Goal: Information Seeking & Learning: Learn about a topic

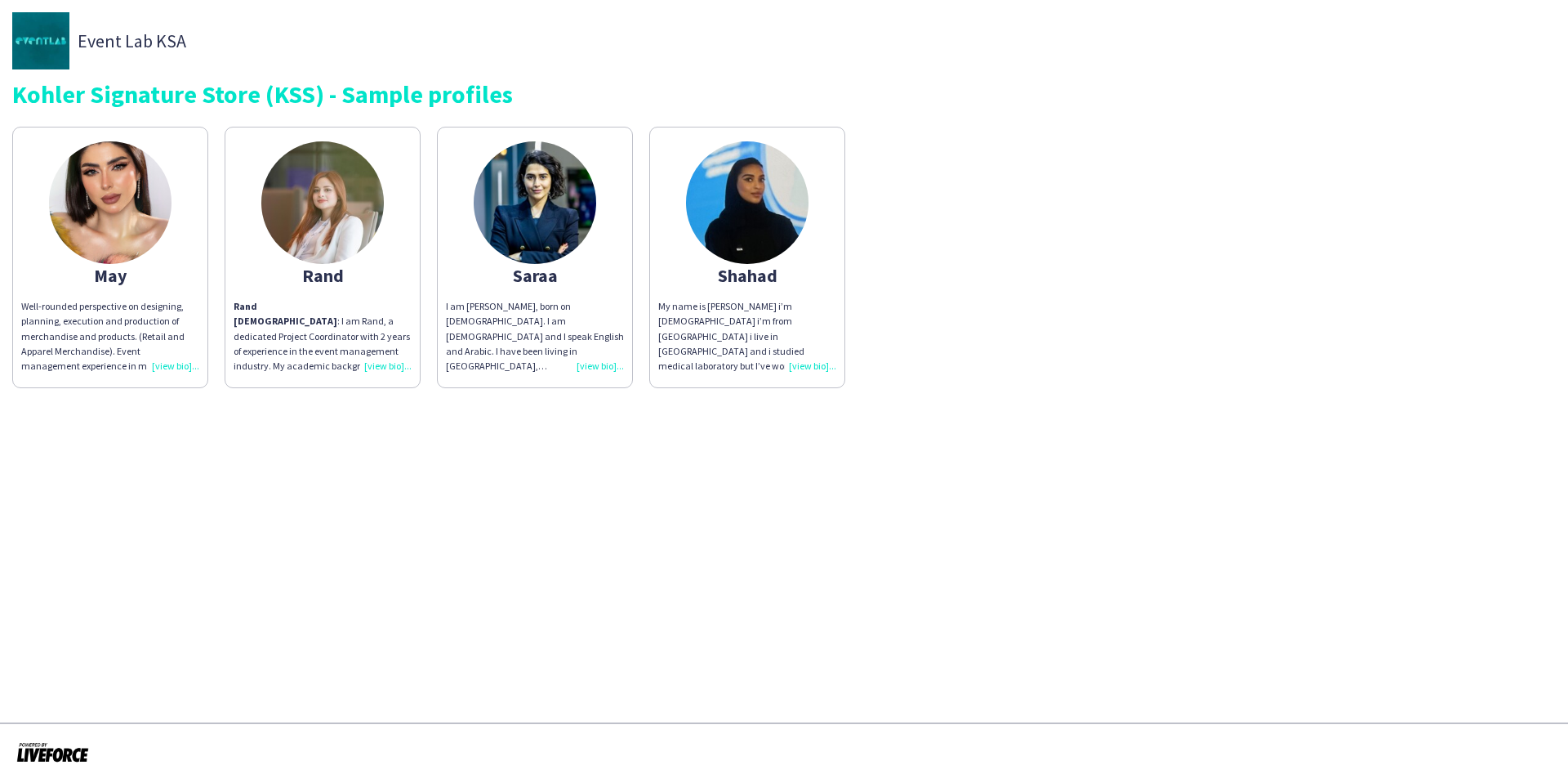
click at [816, 368] on div "My name is [PERSON_NAME] i’m [DEMOGRAPHIC_DATA] i’m from [GEOGRAPHIC_DATA] i li…" at bounding box center [747, 335] width 178 height 74
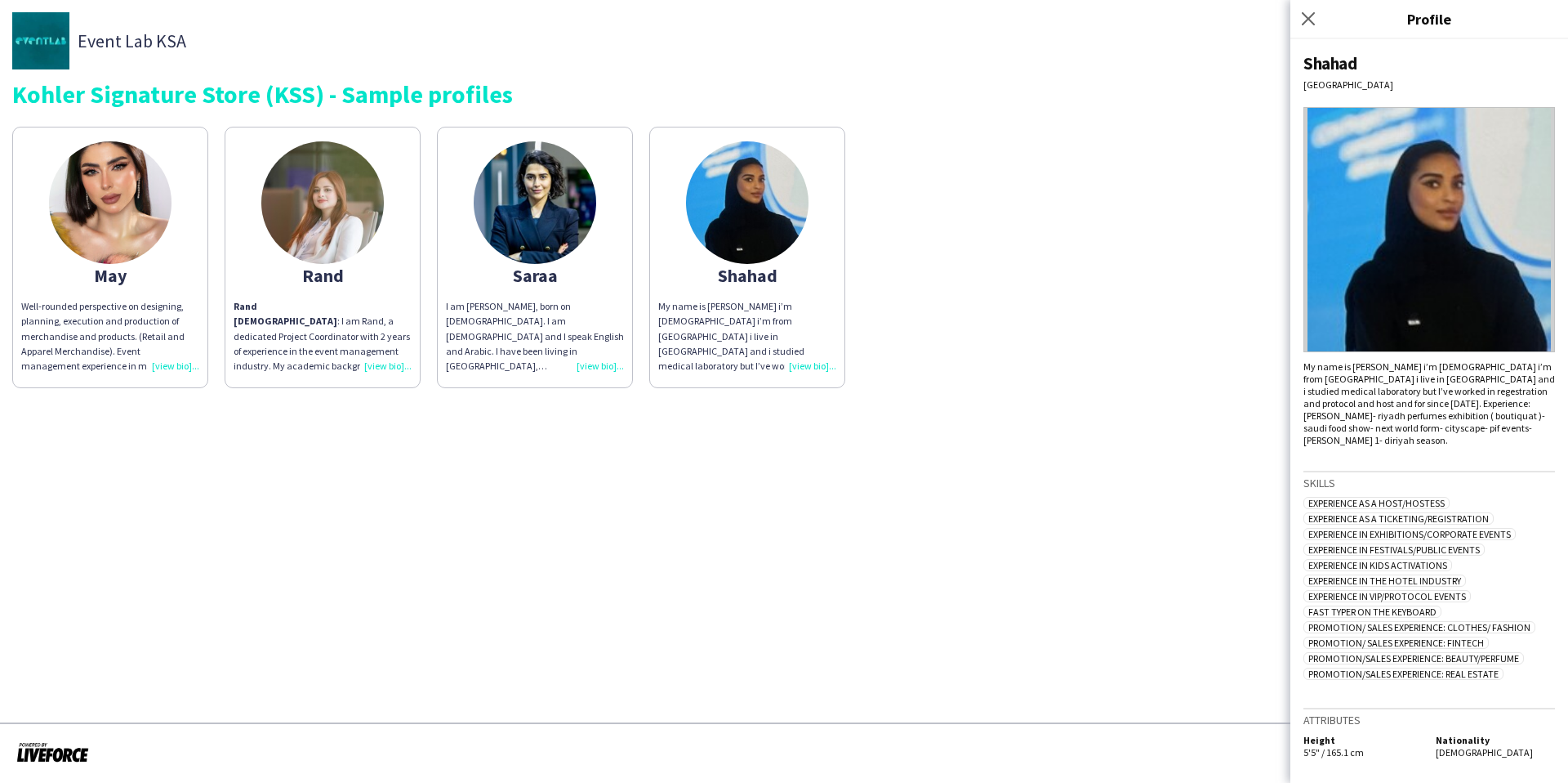
click at [169, 368] on div "Well-rounded perspective on designing, planning, execution and production of me…" at bounding box center [110, 335] width 178 height 74
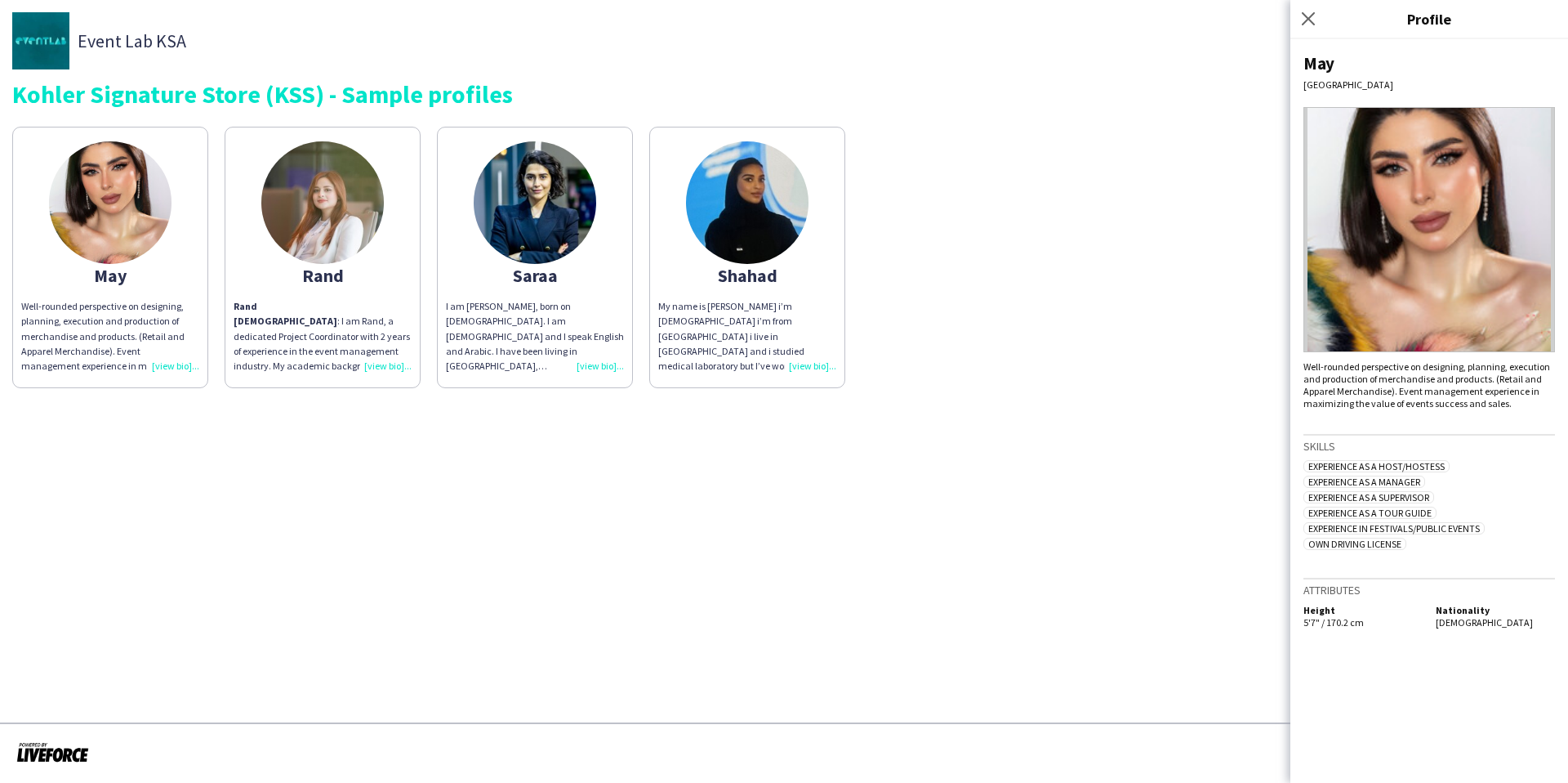
click at [380, 364] on div "Rand Syrian : I am Rand, a dedicated Project Coordinator with 2 years of experi…" at bounding box center [322, 335] width 178 height 74
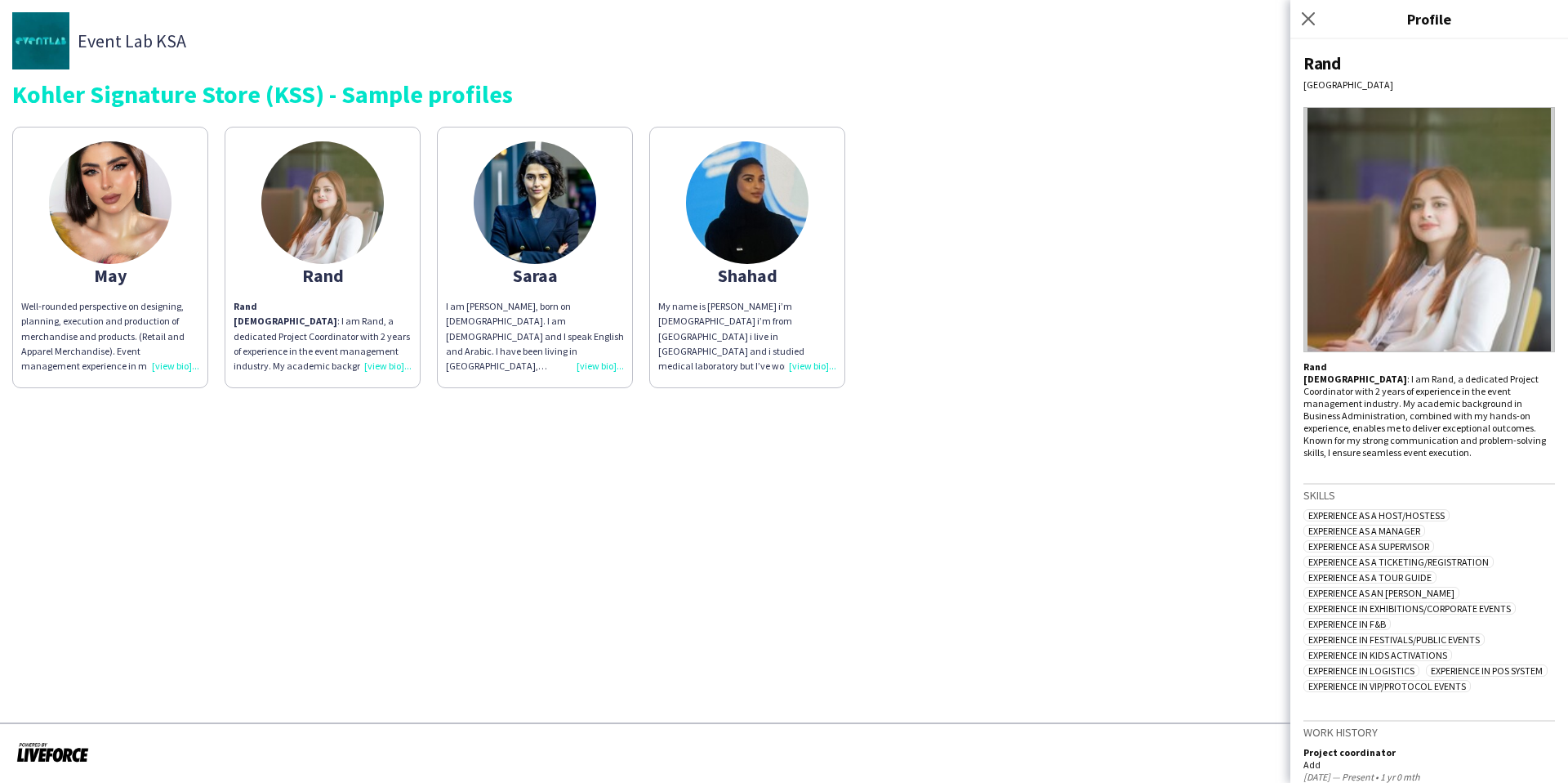
click at [596, 367] on div "I am [PERSON_NAME], born on [DEMOGRAPHIC_DATA]. I am [DEMOGRAPHIC_DATA] and I s…" at bounding box center [535, 335] width 178 height 74
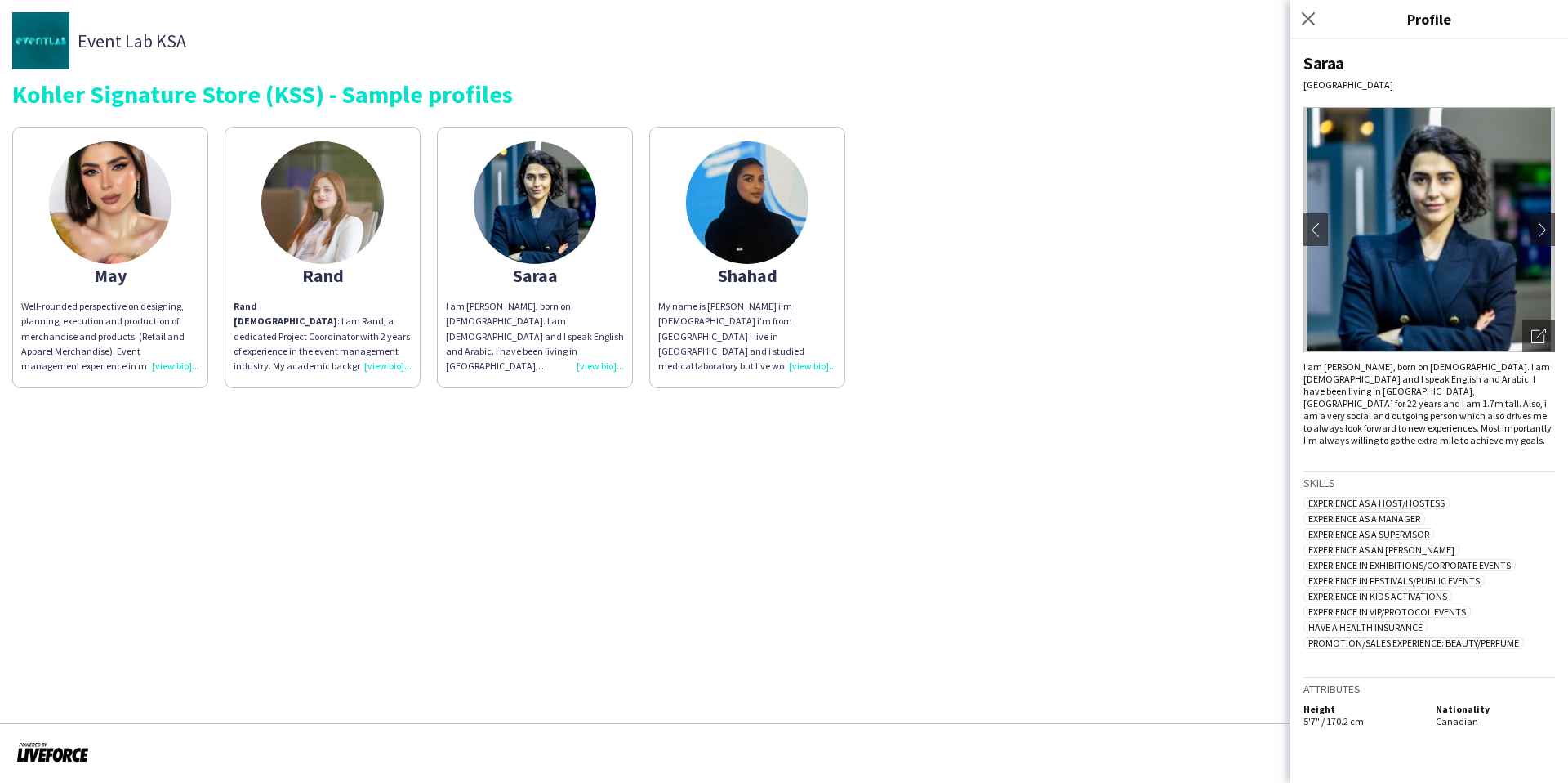
click at [800, 368] on div "My name is [PERSON_NAME] i’m [DEMOGRAPHIC_DATA] i’m from [GEOGRAPHIC_DATA] i li…" at bounding box center [747, 335] width 178 height 74
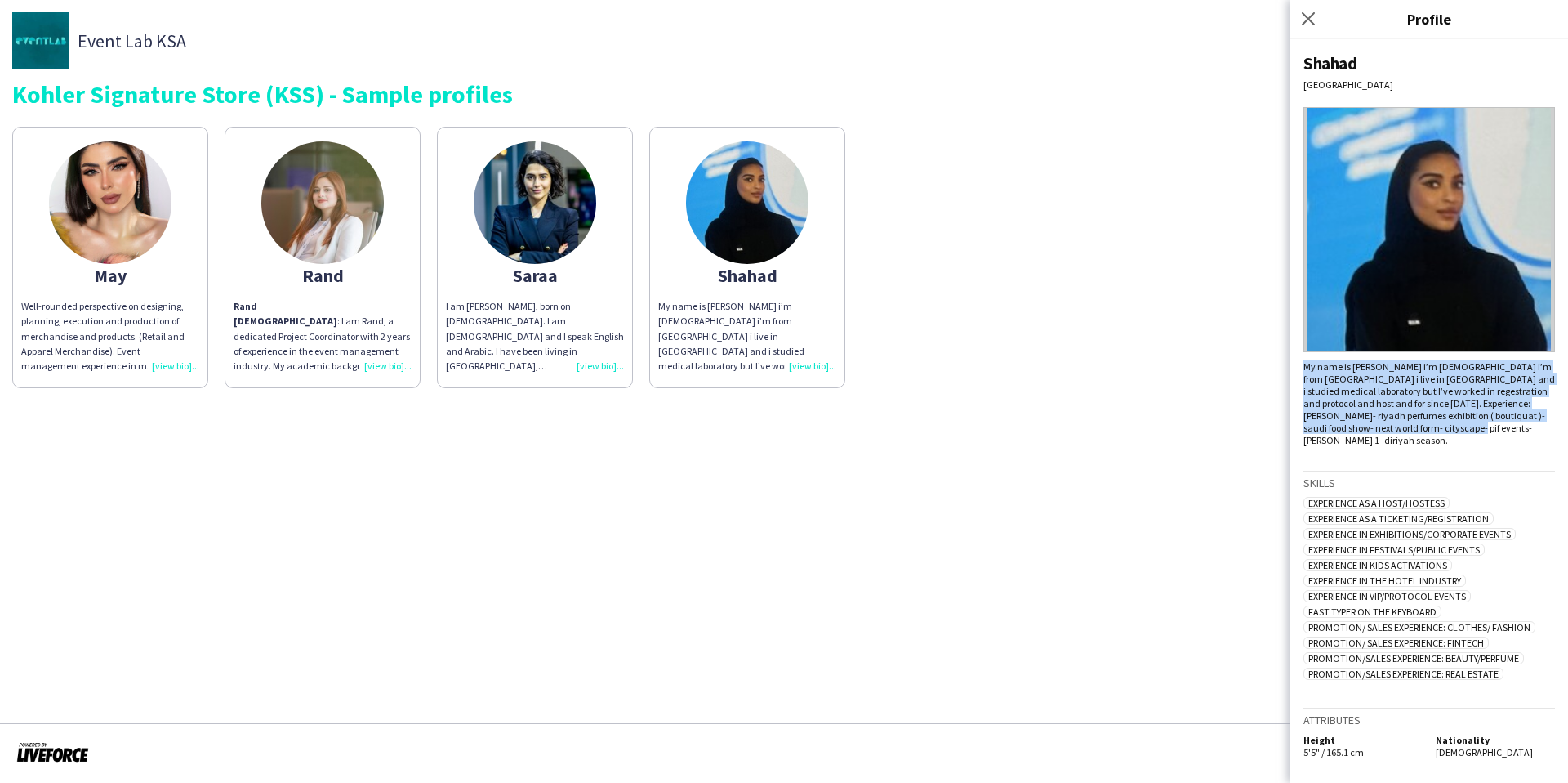
drag, startPoint x: 1426, startPoint y: 432, endPoint x: 1305, endPoint y: 367, distance: 137.4
click at [1305, 367] on div "My name is [PERSON_NAME] i’m [DEMOGRAPHIC_DATA] i’m from [GEOGRAPHIC_DATA] i li…" at bounding box center [1429, 403] width 251 height 86
click at [1398, 372] on div "My name is [PERSON_NAME] i’m [DEMOGRAPHIC_DATA] i’m from [GEOGRAPHIC_DATA] i li…" at bounding box center [1429, 403] width 251 height 86
drag, startPoint x: 1306, startPoint y: 367, endPoint x: 1450, endPoint y: 433, distance: 158.4
click at [1450, 433] on div "My name is [PERSON_NAME] i’m [DEMOGRAPHIC_DATA] i’m from [GEOGRAPHIC_DATA] i li…" at bounding box center [1429, 403] width 251 height 86
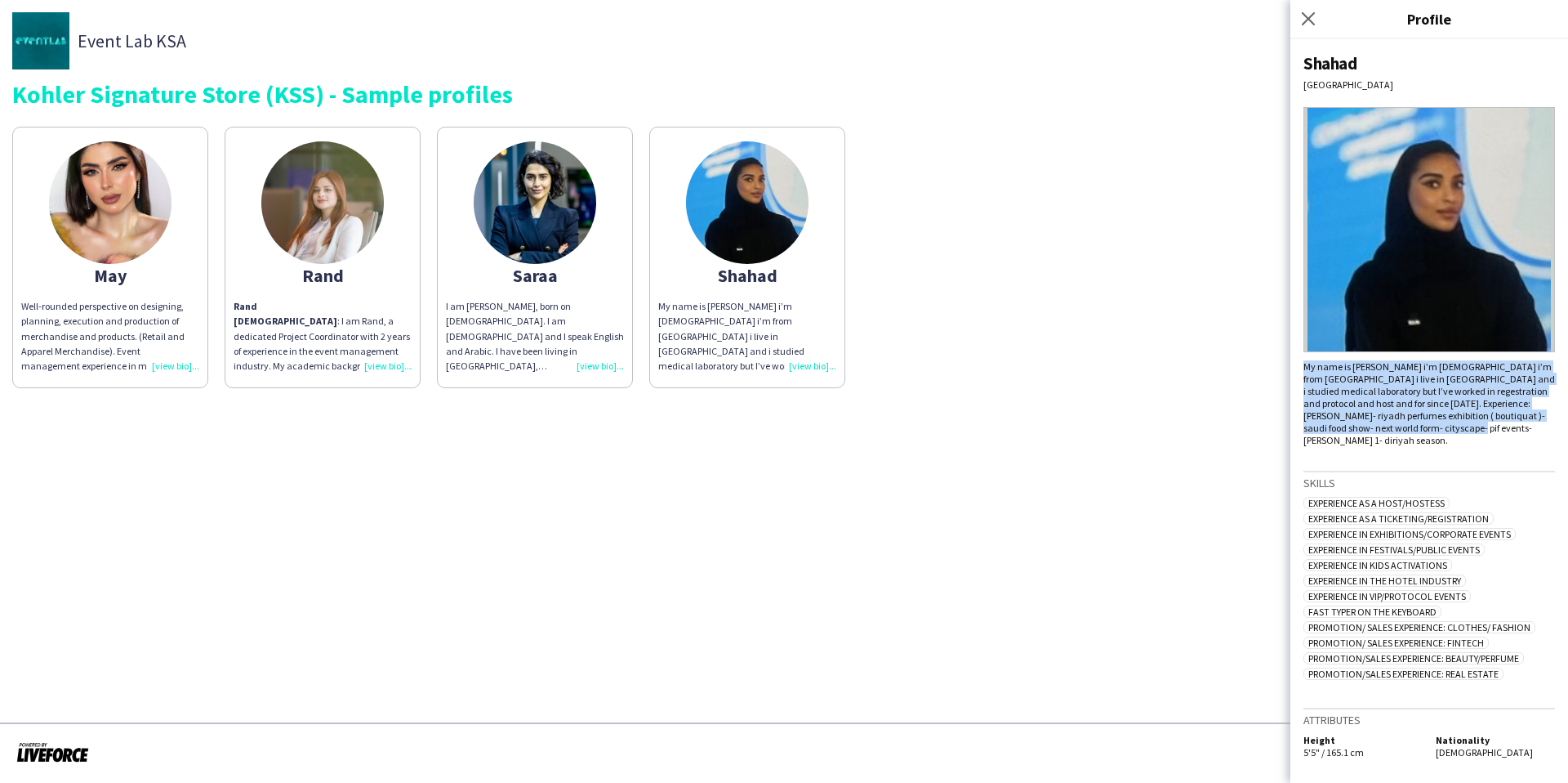
copy div "My name is [PERSON_NAME] i’m [DEMOGRAPHIC_DATA] i’m from [GEOGRAPHIC_DATA] i li…"
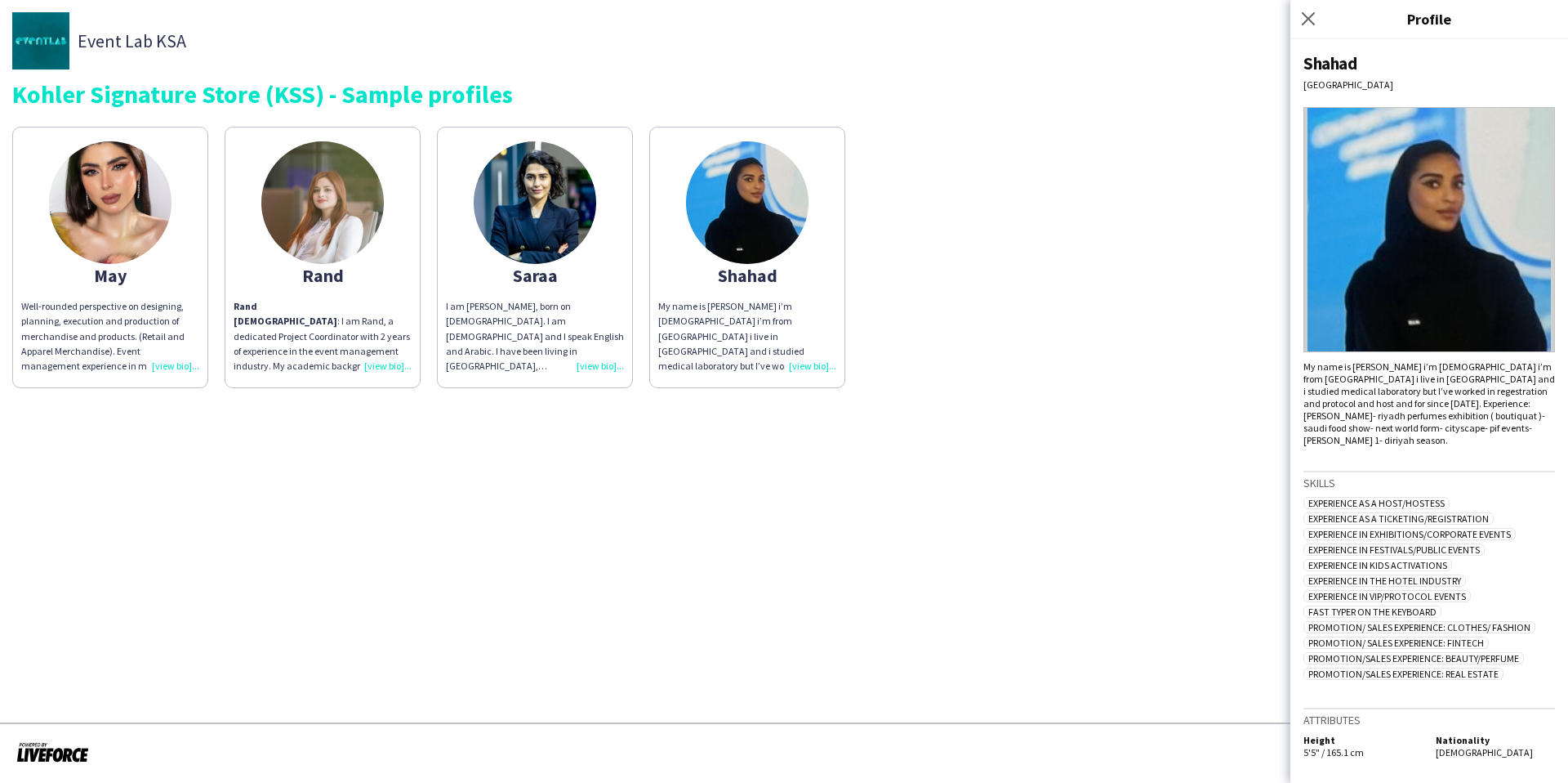
click at [581, 367] on div "I am [PERSON_NAME], born on [DEMOGRAPHIC_DATA]. I am [DEMOGRAPHIC_DATA] and I s…" at bounding box center [535, 335] width 178 height 74
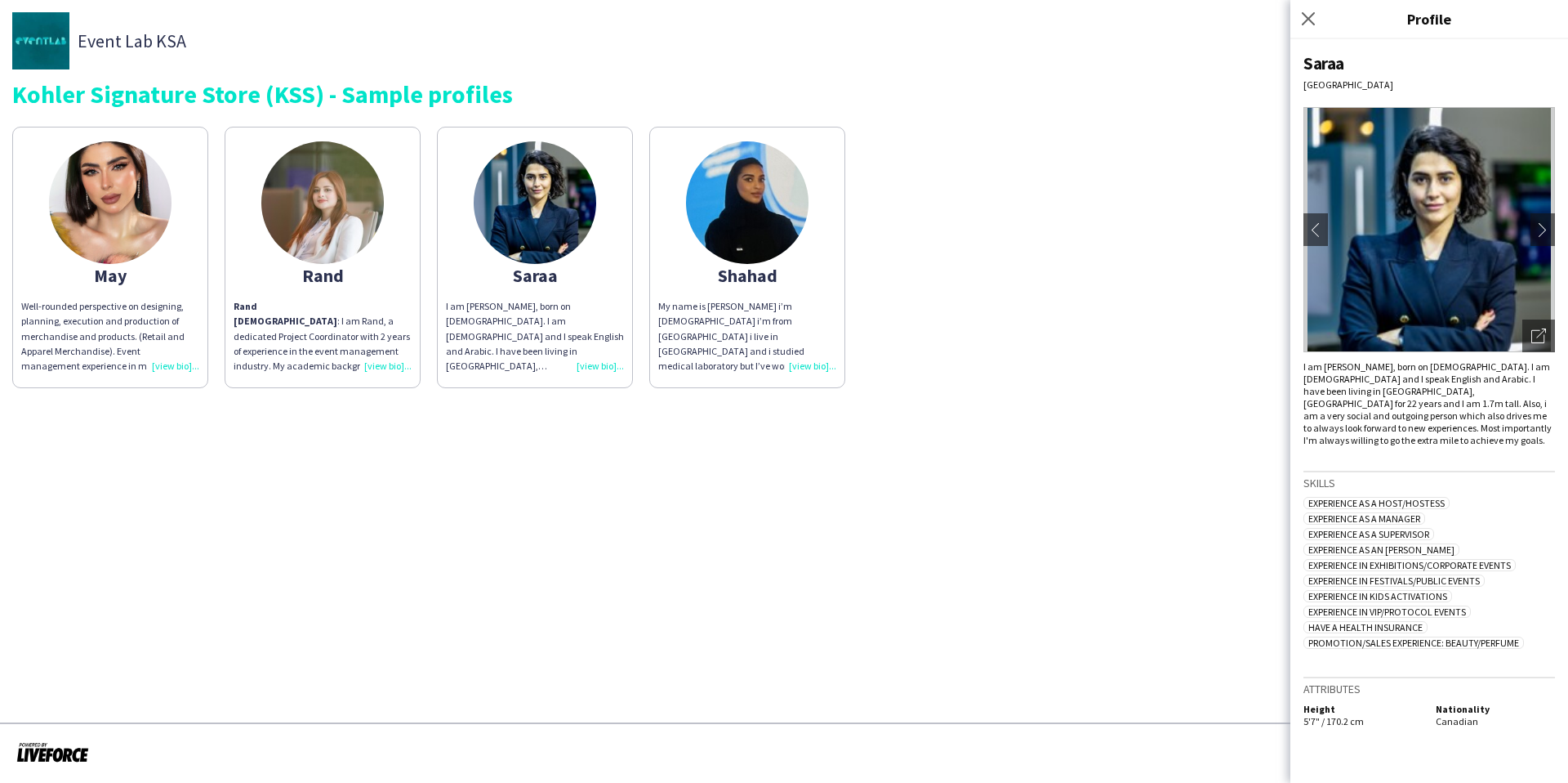
click at [410, 371] on div "Rand Syrian : I am Rand, a dedicated Project Coordinator with 2 years of experi…" at bounding box center [322, 335] width 178 height 74
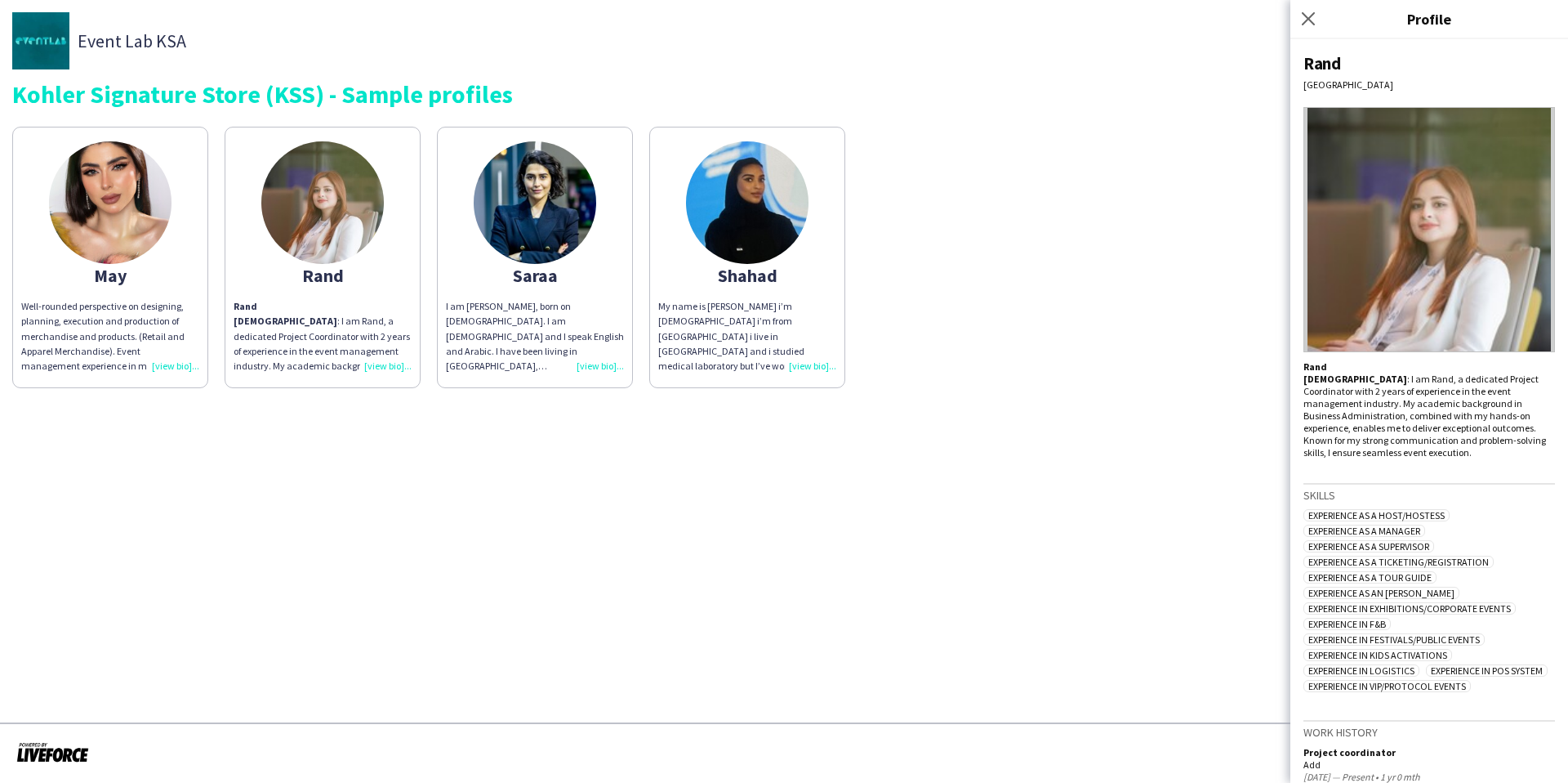
click at [188, 359] on div "Well-rounded perspective on designing, planning, execution and production of me…" at bounding box center [110, 335] width 178 height 74
